Goal: Task Accomplishment & Management: Complete application form

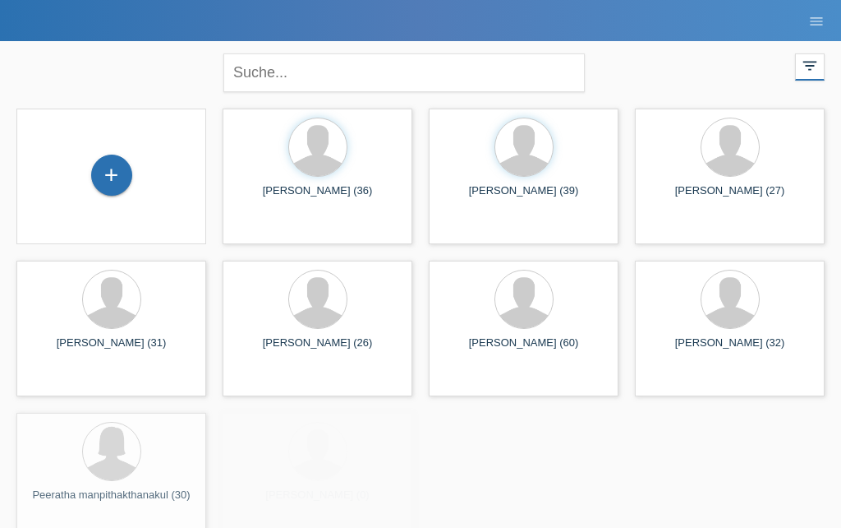
click at [103, 164] on div "+" at bounding box center [111, 175] width 39 height 28
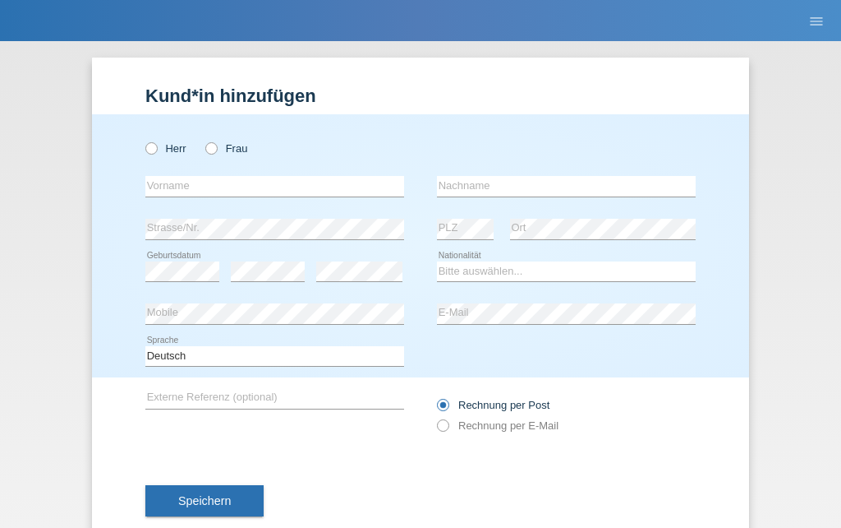
click at [143, 140] on icon at bounding box center [143, 140] width 0 height 0
click at [152, 142] on input "Herr" at bounding box center [150, 147] width 11 height 11
radio input "true"
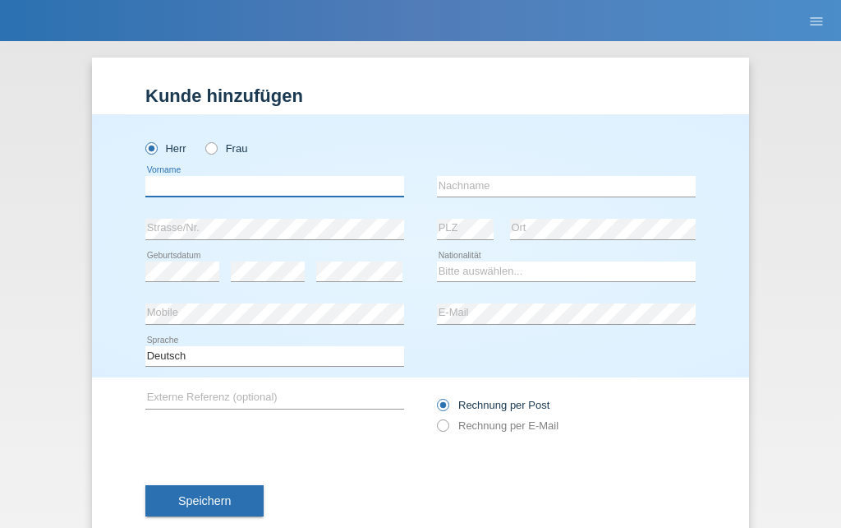
click at [181, 178] on input "text" at bounding box center [274, 186] width 259 height 21
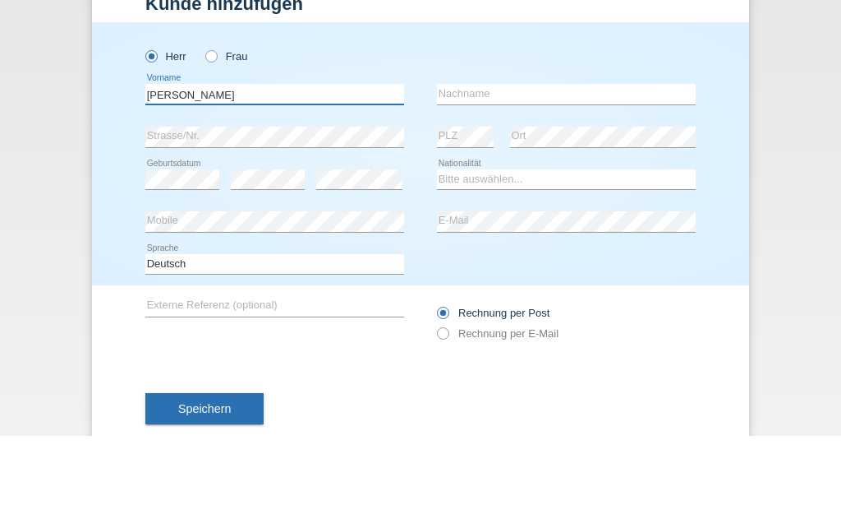
type input "[PERSON_NAME]"
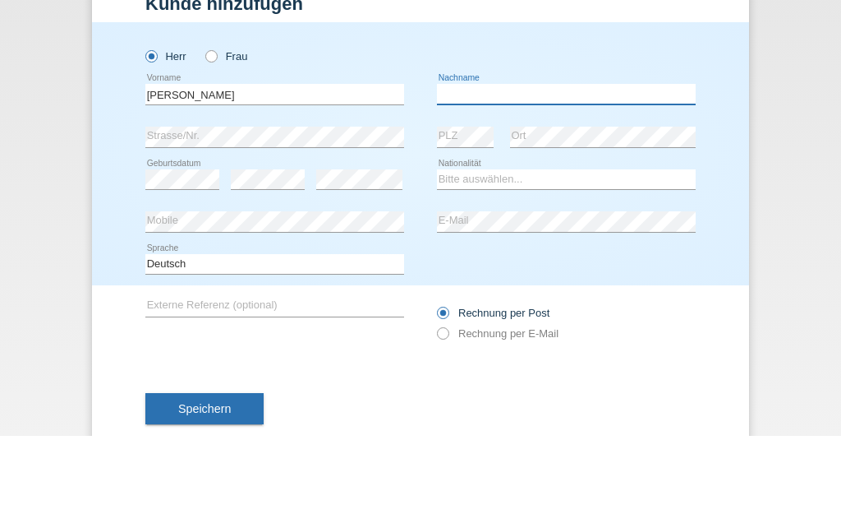
click at [514, 176] on input "text" at bounding box center [566, 186] width 259 height 21
type input "Simic"
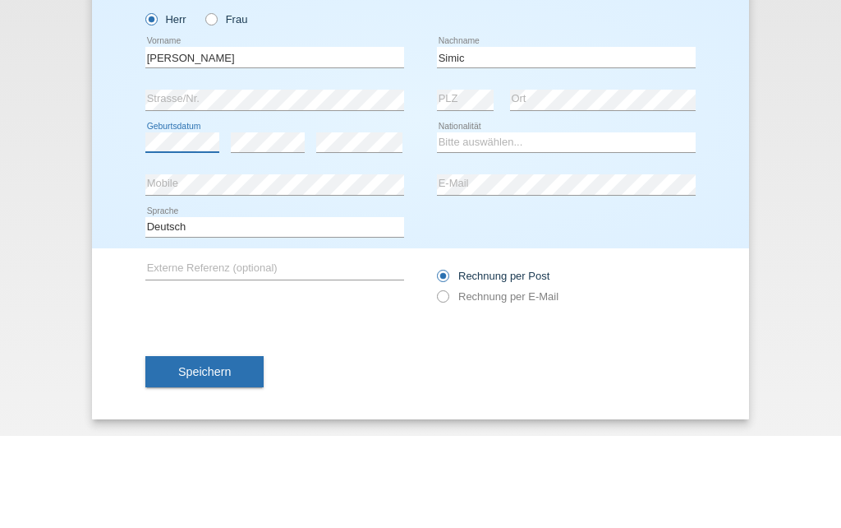
scroll to position [44, 0]
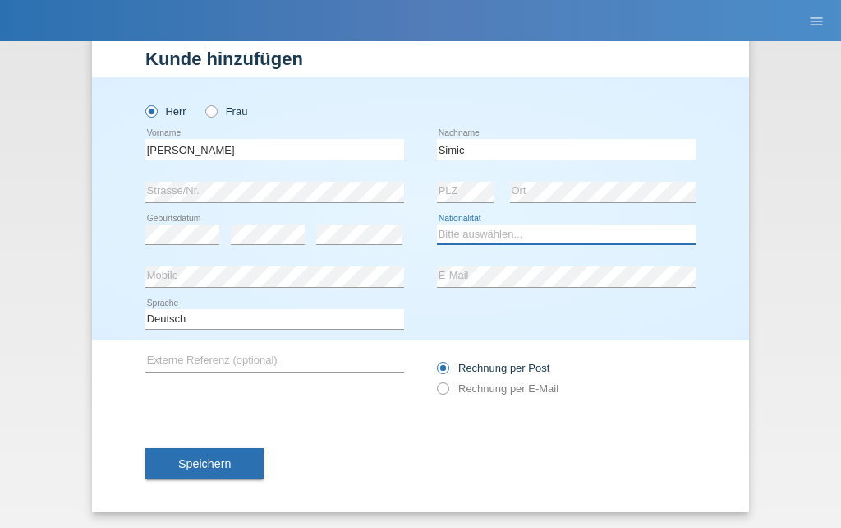
click at [508, 233] on select "Bitte auswählen... Schweiz Deutschland Liechtenstein Österreich ------------ Af…" at bounding box center [566, 234] width 259 height 20
select select "RS"
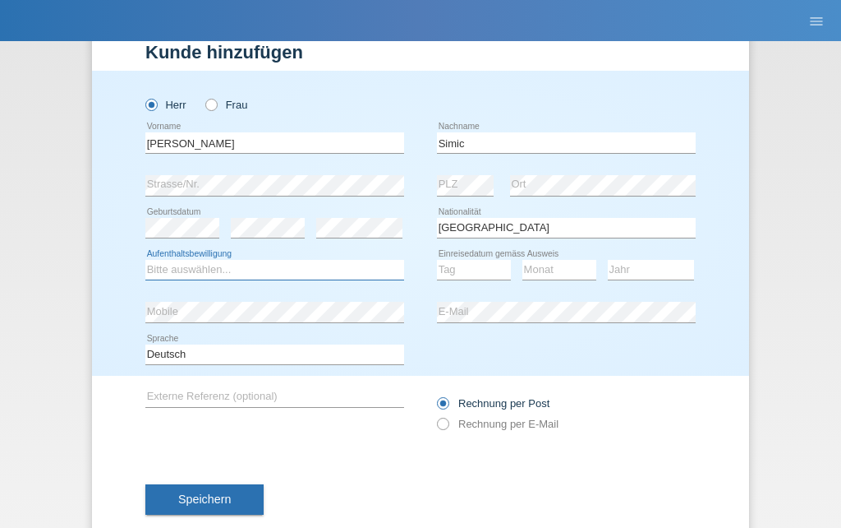
click at [316, 275] on select "Bitte auswählen... C B B - Flüchtlingsstatus Andere" at bounding box center [274, 270] width 259 height 20
select select "C"
click at [469, 271] on select "Tag 01 02 03 04 05 06 07 08 09 10 11" at bounding box center [474, 270] width 74 height 20
select select "09"
click at [560, 273] on select "Monat 01 02 03 04 05 06 07 08 09 10 11" at bounding box center [560, 270] width 74 height 20
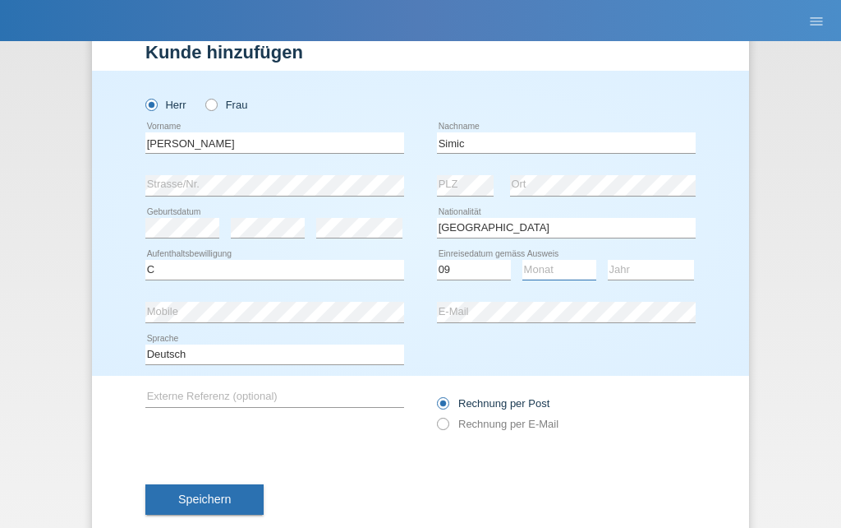
select select "09"
click at [651, 273] on select "Jahr 2025 2024 2023 2022 2021 2020 2019 2018 2017 2016 2015 2014 2013 2012 2011…" at bounding box center [651, 270] width 86 height 20
select select "2000"
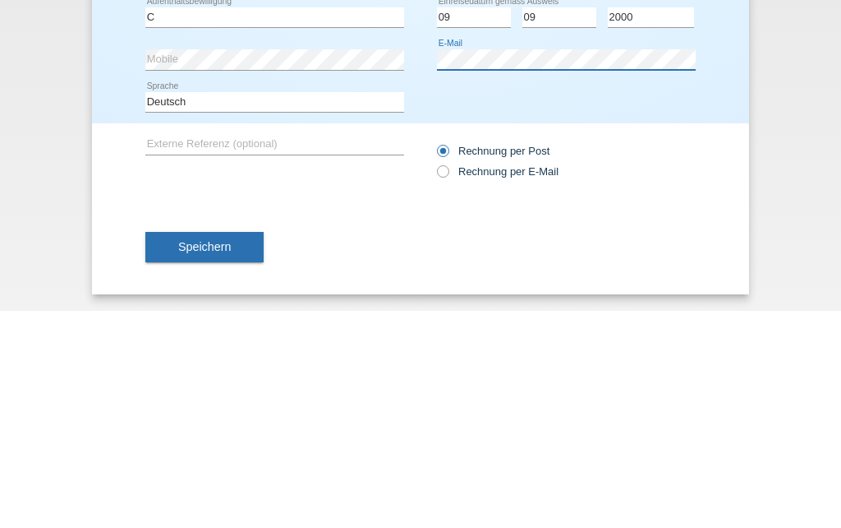
scroll to position [85, 0]
click at [695, 357] on div "Rechnung per Post Rechnung per E-Mail" at bounding box center [566, 377] width 259 height 41
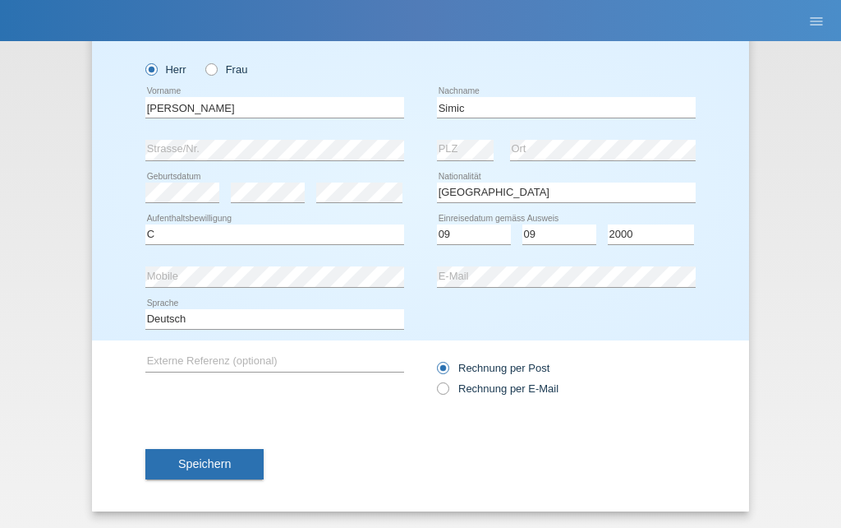
click at [518, 385] on label "Rechnung per E-Mail" at bounding box center [498, 388] width 122 height 12
click at [448, 385] on input "Rechnung per E-Mail" at bounding box center [442, 392] width 11 height 21
radio input "true"
click at [195, 473] on button "Speichern" at bounding box center [204, 464] width 118 height 31
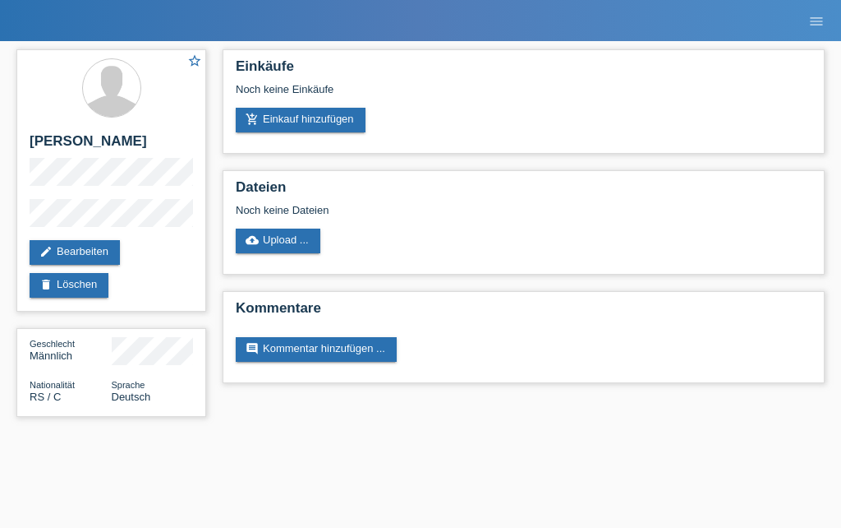
click at [304, 121] on link "add_shopping_cart Einkauf hinzufügen" at bounding box center [301, 120] width 130 height 25
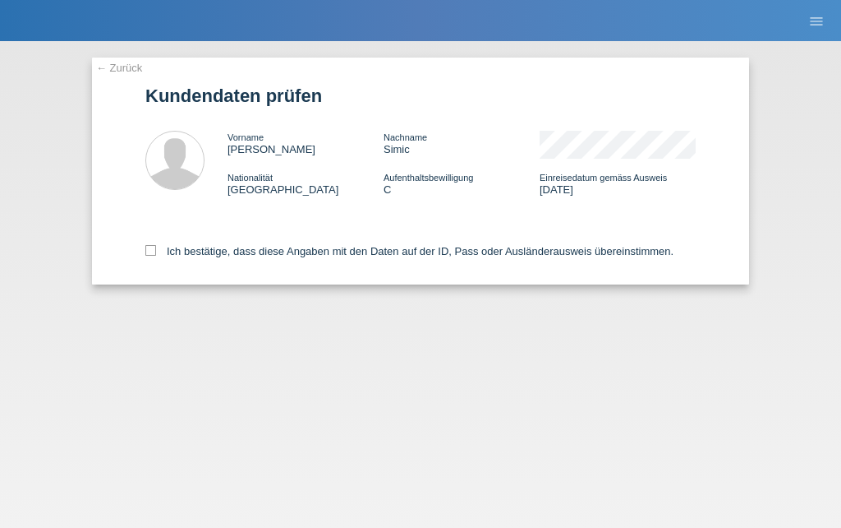
click at [629, 251] on label "Ich bestätige, dass diese Angaben mit den Daten auf der ID, Pass oder Ausländer…" at bounding box center [409, 251] width 528 height 12
click at [156, 251] on input "Ich bestätige, dass diese Angaben mit den Daten auf der ID, Pass oder Ausländer…" at bounding box center [150, 250] width 11 height 11
checkbox input "true"
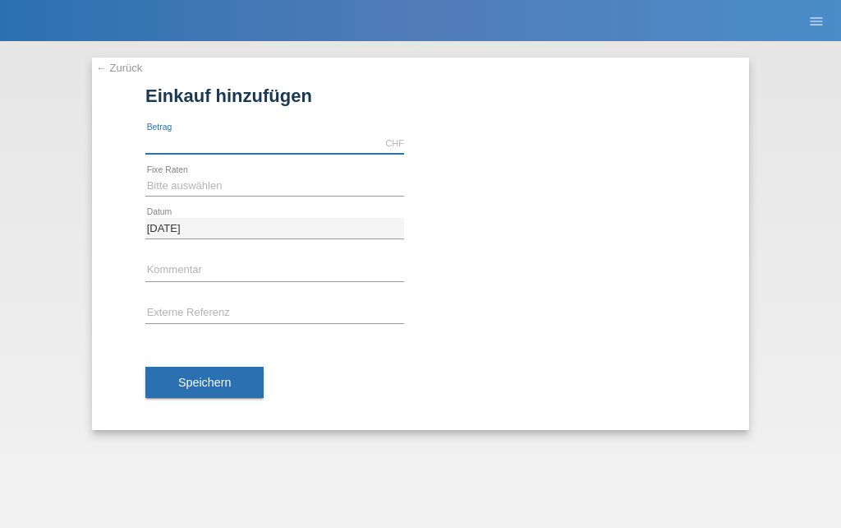
click at [307, 152] on input "text" at bounding box center [274, 143] width 259 height 21
type input "Q"
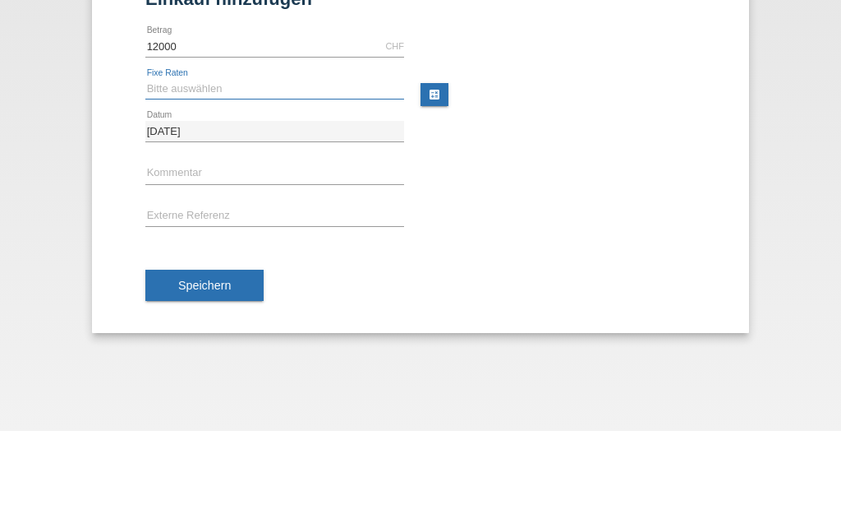
click at [323, 176] on select "Bitte auswählen 6 Raten 12 Raten 18 Raten 24 Raten 36 Raten 48 Raten" at bounding box center [274, 186] width 259 height 20
type input "12000.00"
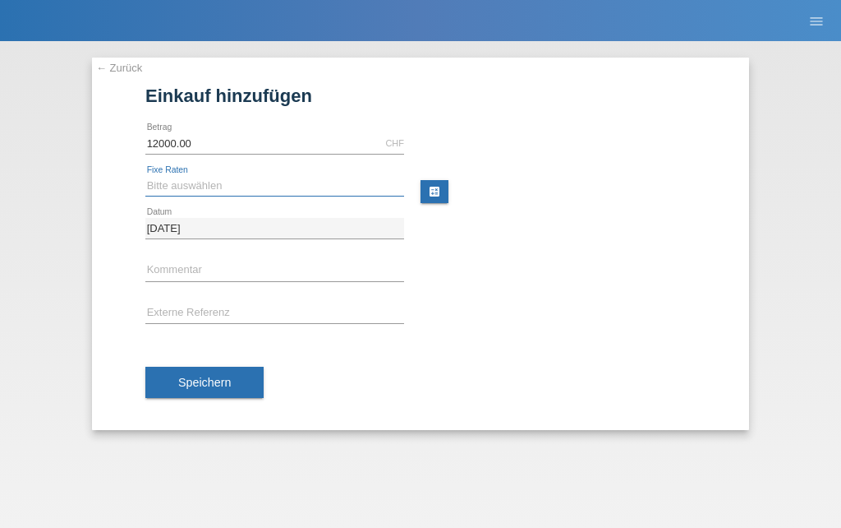
select select "497"
click at [242, 397] on button "Speichern" at bounding box center [204, 382] width 118 height 31
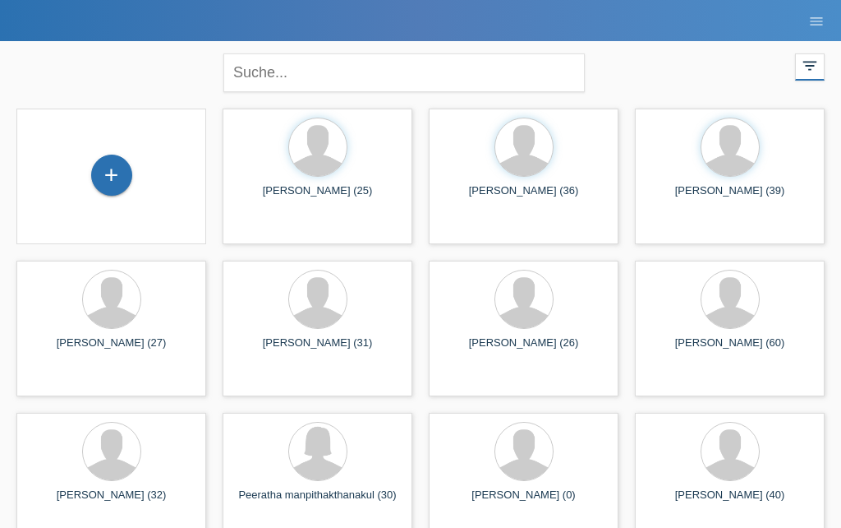
click at [125, 173] on div "+" at bounding box center [111, 175] width 39 height 28
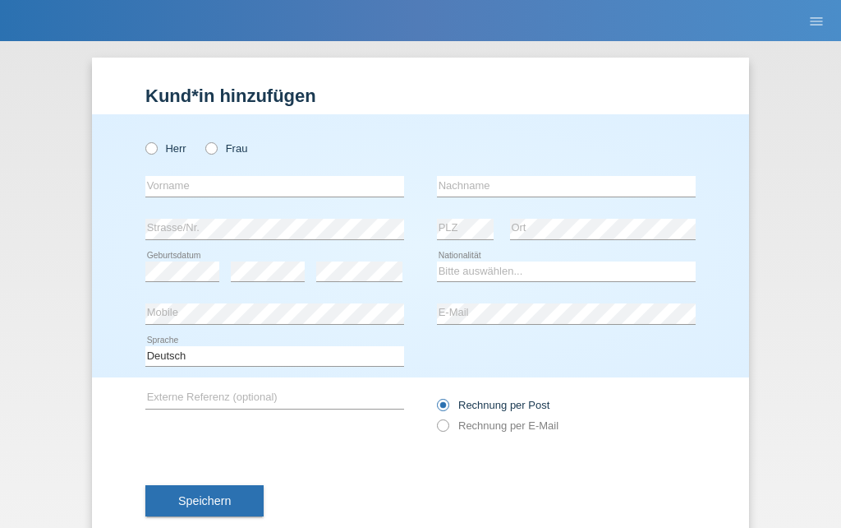
click at [242, 154] on label "Frau" at bounding box center [226, 148] width 42 height 12
click at [216, 153] on input "Frau" at bounding box center [210, 147] width 11 height 11
radio input "true"
click at [224, 174] on div "error Vorname" at bounding box center [274, 186] width 259 height 43
click at [261, 188] on input "text" at bounding box center [274, 186] width 259 height 21
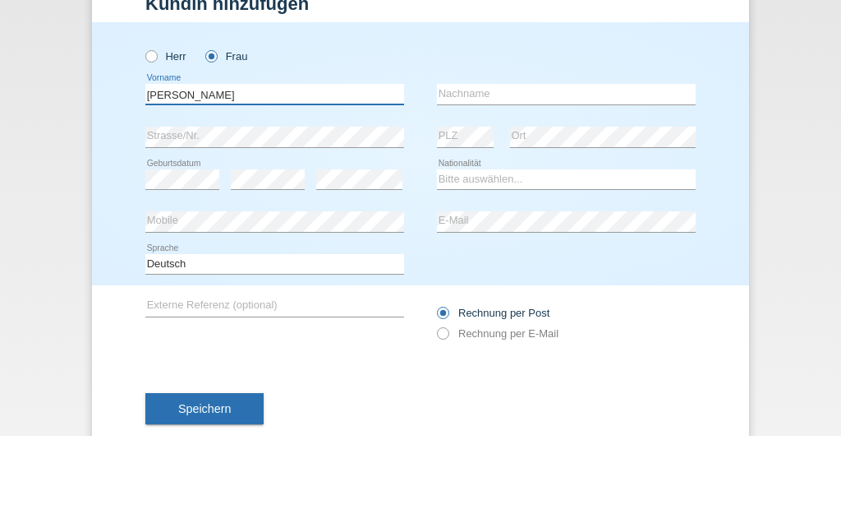
type input "Sara"
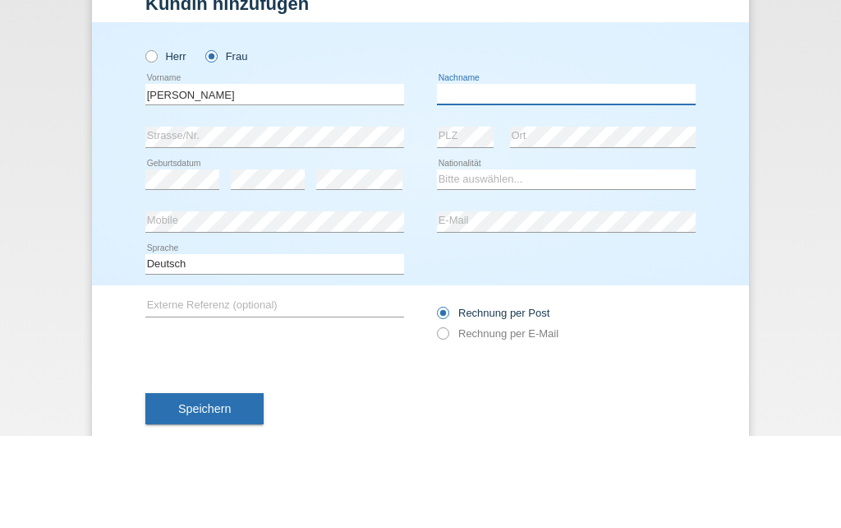
click at [512, 176] on input "text" at bounding box center [566, 186] width 259 height 21
type input "Ilic"
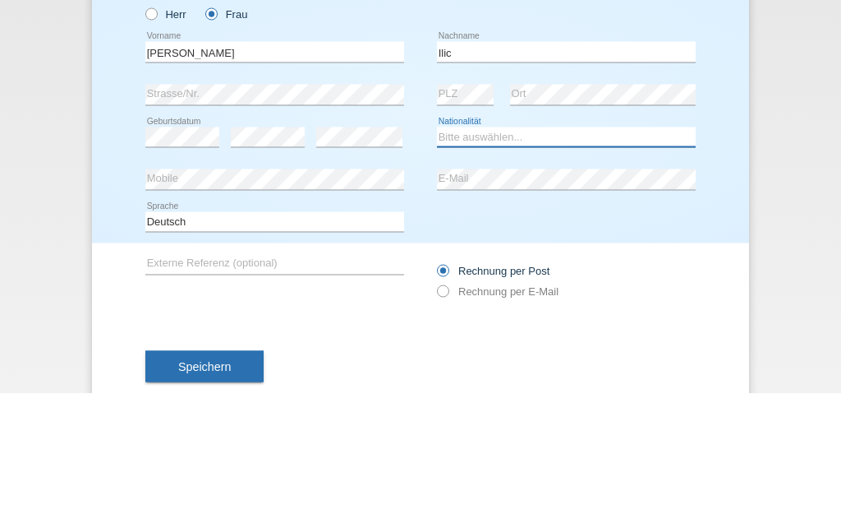
click at [635, 261] on select "Bitte auswählen... Schweiz Deutschland Liechtenstein Österreich ------------ Af…" at bounding box center [566, 271] width 259 height 20
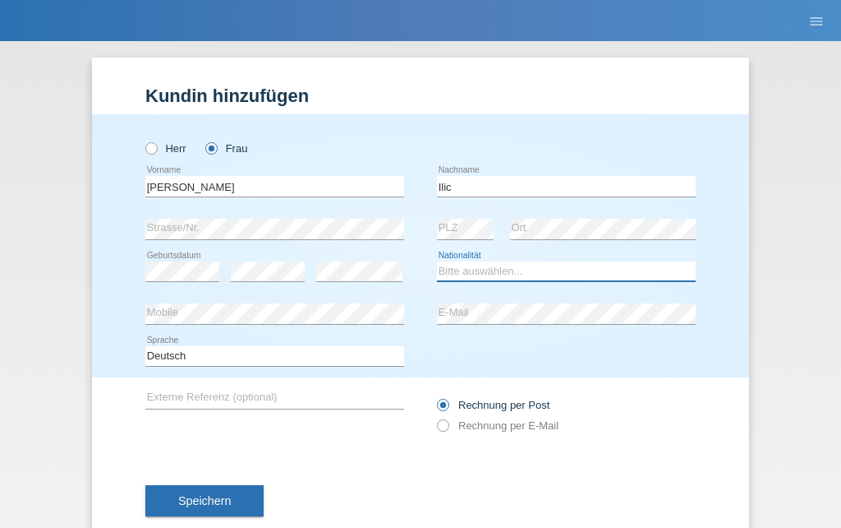
select select "AT"
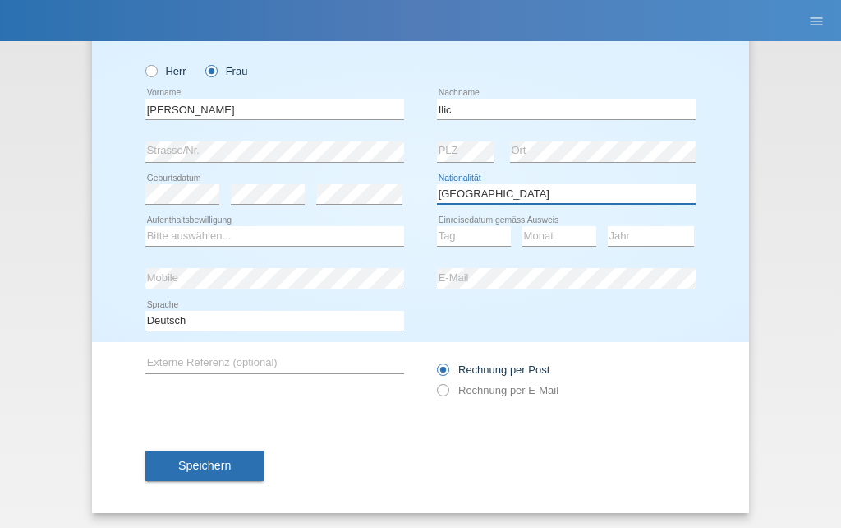
scroll to position [80, 0]
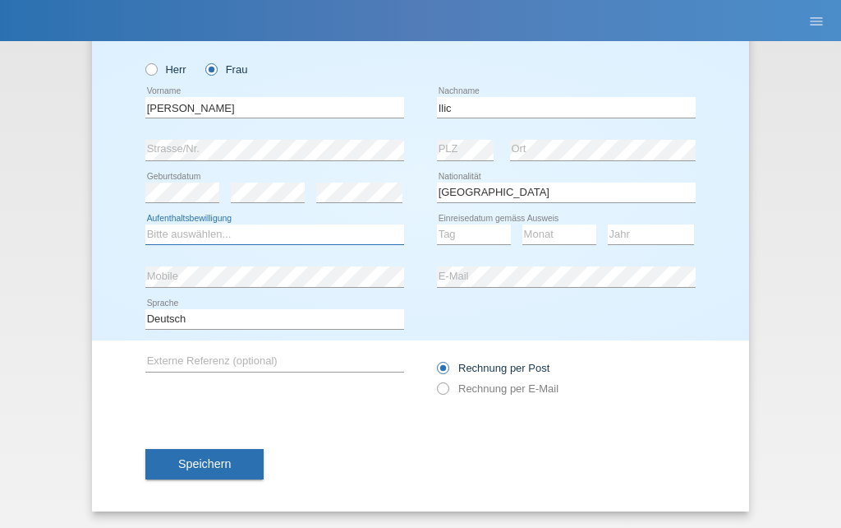
click at [357, 230] on select "Bitte auswählen... C B B - Flüchtlingsstatus Andere" at bounding box center [274, 234] width 259 height 20
select select "B"
click at [470, 228] on select "Tag 01 02 03 04 05 06 07 08 09 10 11" at bounding box center [474, 234] width 74 height 20
click at [485, 217] on div "Tag 01 02 03 04 05 06 07 08 09 10 11 12 13 14 15 16" at bounding box center [474, 235] width 74 height 42
click at [481, 242] on select "Tag 01 02 03 04 05 06 07 08 09 10 11" at bounding box center [474, 234] width 74 height 20
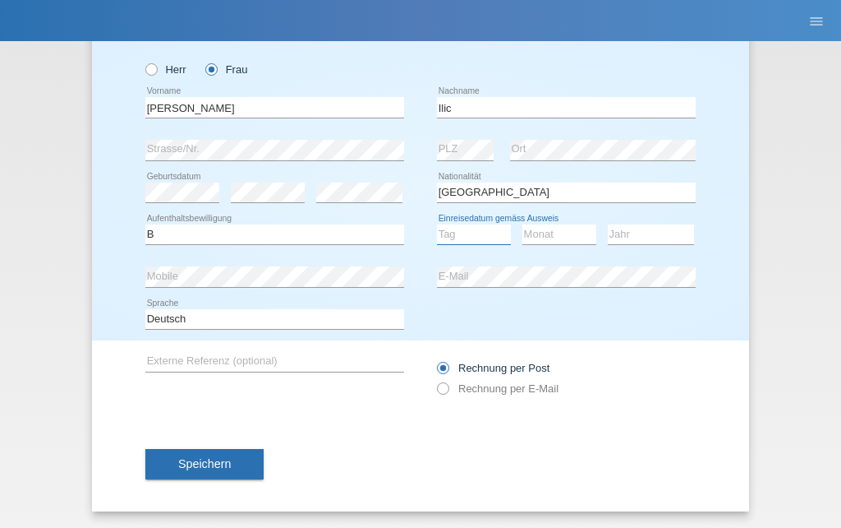
select select "05"
click at [574, 217] on div "Monat 01 02 03 04 05 06 07 08 09 10 11 12 error" at bounding box center [560, 235] width 74 height 42
click at [570, 224] on select "Monat 01 02 03 04 05 06 07 08 09 10 11" at bounding box center [560, 234] width 74 height 20
select select "07"
click at [666, 230] on select "Jahr 2025 2024 2023 2022 2021 2020 2019 2018 2017 2016 2015 2014 2013 2012 2011…" at bounding box center [651, 234] width 86 height 20
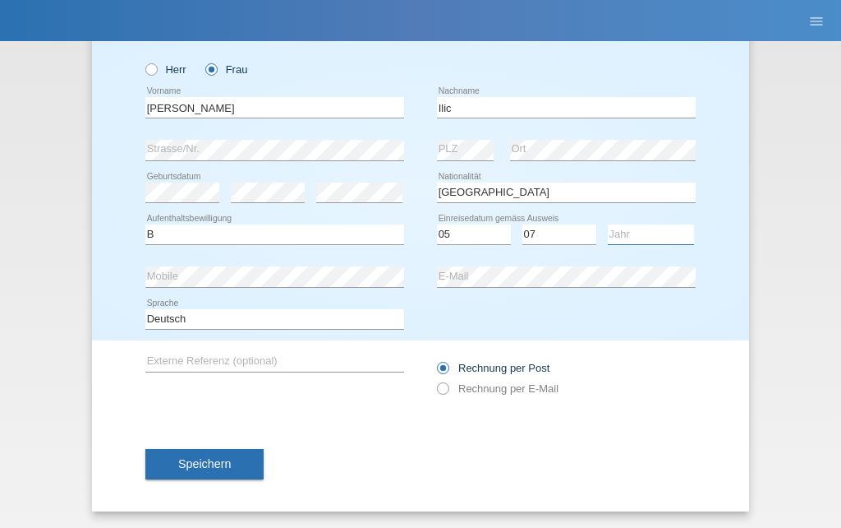
select select "2023"
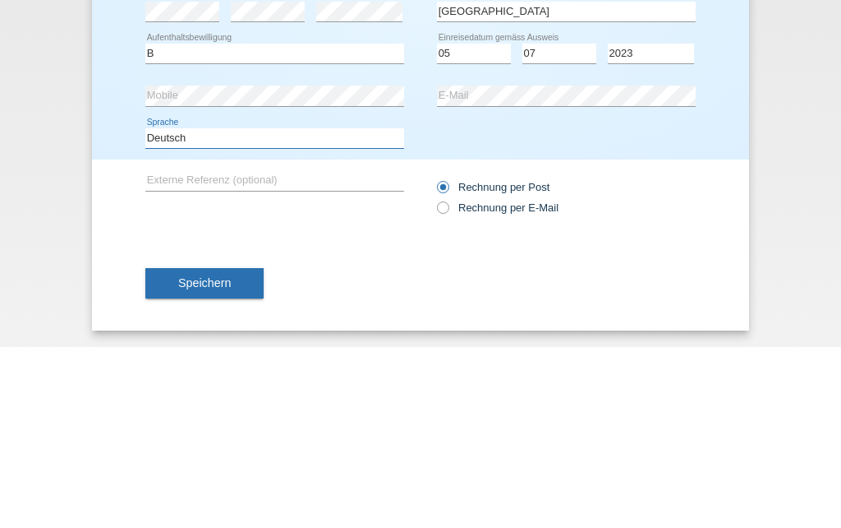
click at [277, 309] on select "Deutsch Français Italiano English" at bounding box center [274, 319] width 259 height 20
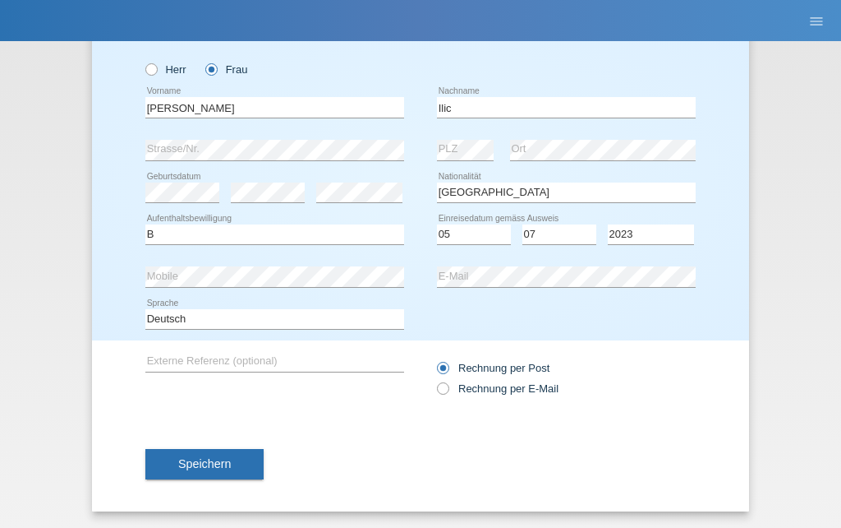
click at [459, 385] on label "Rechnung per E-Mail" at bounding box center [498, 388] width 122 height 12
click at [448, 385] on input "Rechnung per E-Mail" at bounding box center [442, 392] width 11 height 21
radio input "true"
click at [207, 462] on span "Speichern" at bounding box center [204, 463] width 53 height 13
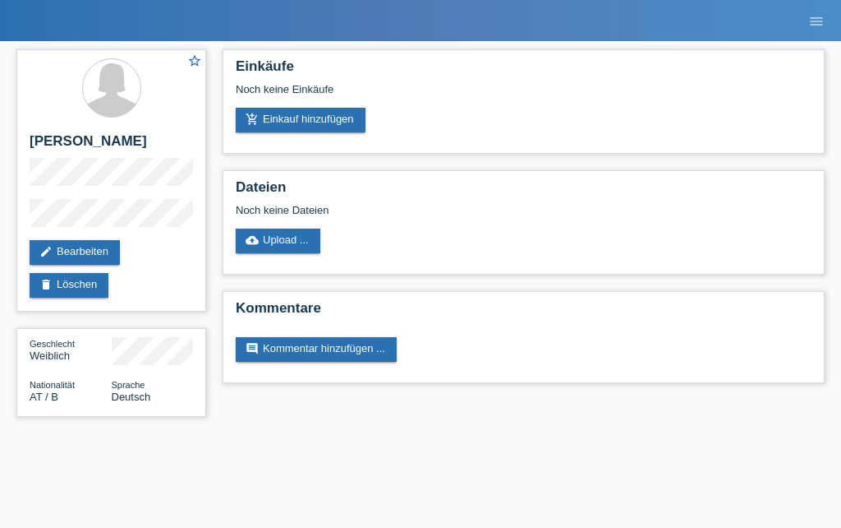
click at [320, 113] on link "add_shopping_cart Einkauf hinzufügen" at bounding box center [301, 120] width 130 height 25
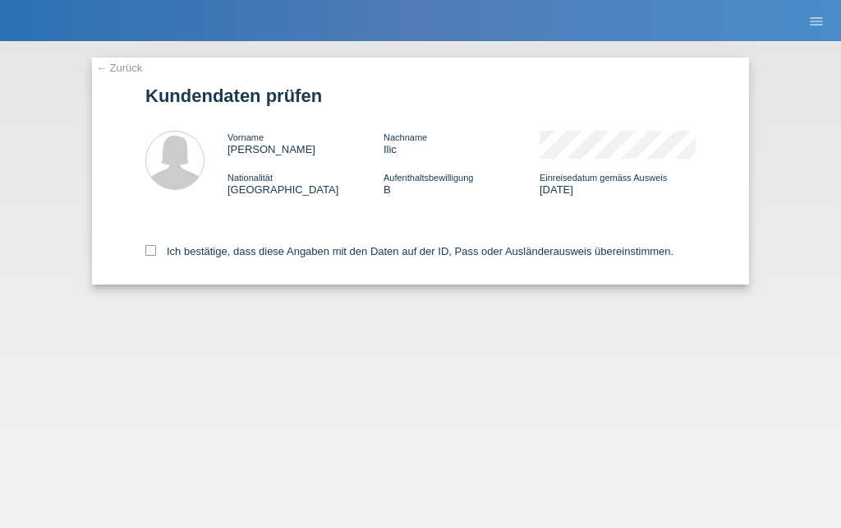
click at [332, 254] on label "Ich bestätige, dass diese Angaben mit den Daten auf der ID, Pass oder Ausländer…" at bounding box center [409, 251] width 528 height 12
click at [156, 254] on input "Ich bestätige, dass diese Angaben mit den Daten auf der ID, Pass oder Ausländer…" at bounding box center [150, 250] width 11 height 11
checkbox input "true"
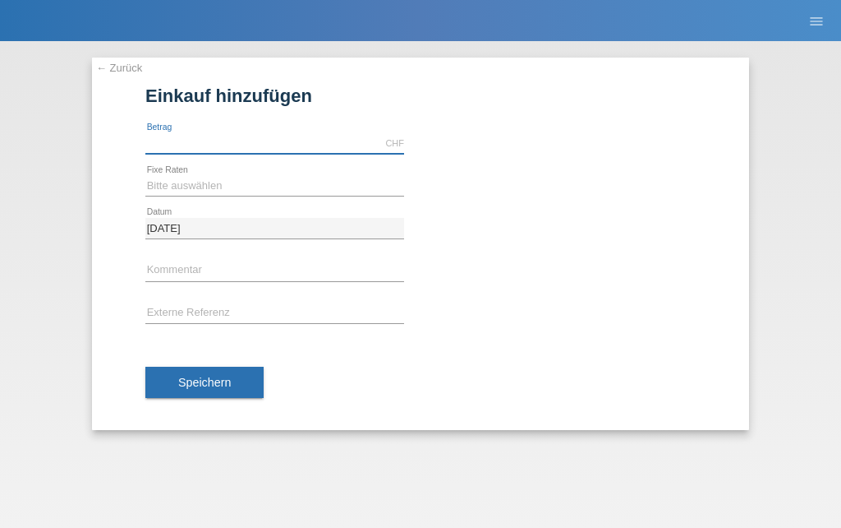
click at [264, 136] on input "text" at bounding box center [274, 143] width 259 height 21
type input "Q"
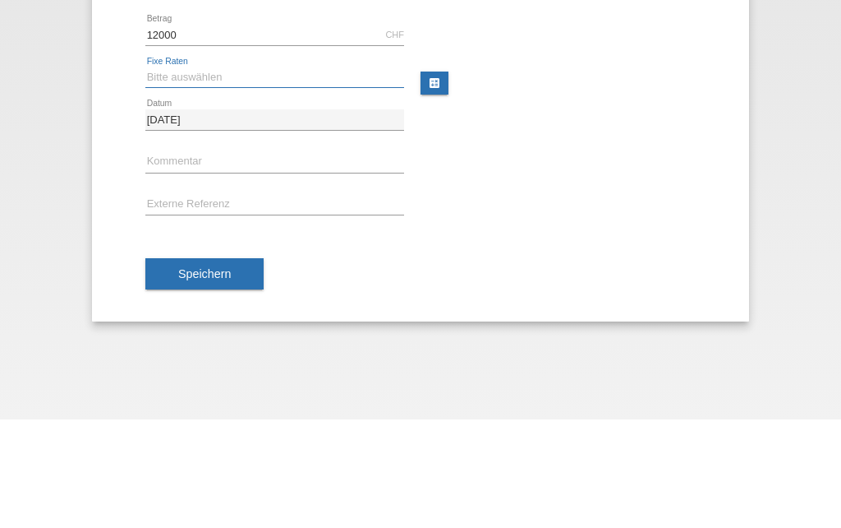
click at [307, 176] on select "Bitte auswählen 6 Raten 12 Raten 18 Raten 24 Raten 36 Raten 48 Raten" at bounding box center [274, 186] width 259 height 20
type input "12000.00"
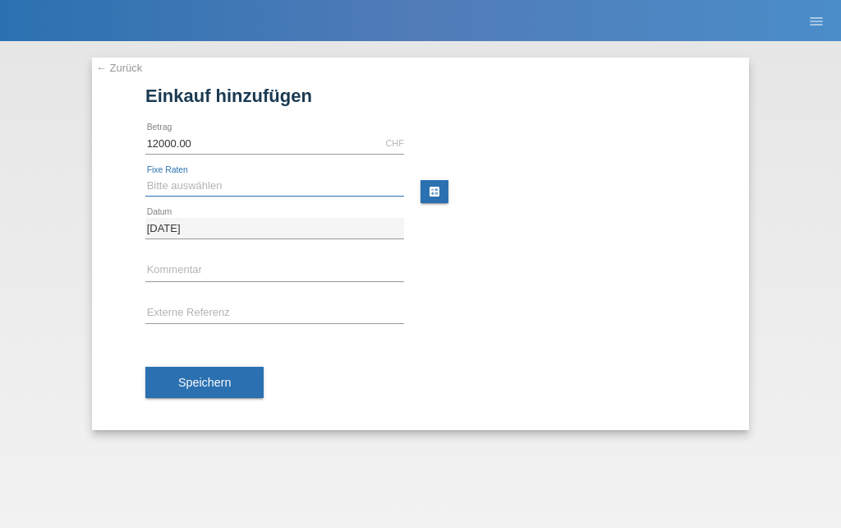
select select "497"
click at [211, 397] on button "Speichern" at bounding box center [204, 382] width 118 height 31
